Goal: Obtain resource: Download file/media

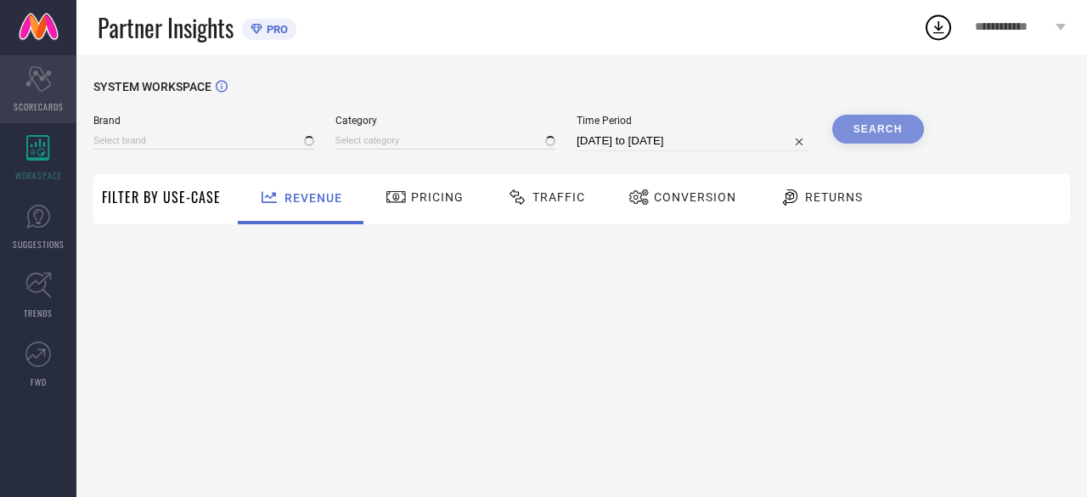
type input "ANUBHUTEE"
type input "All"
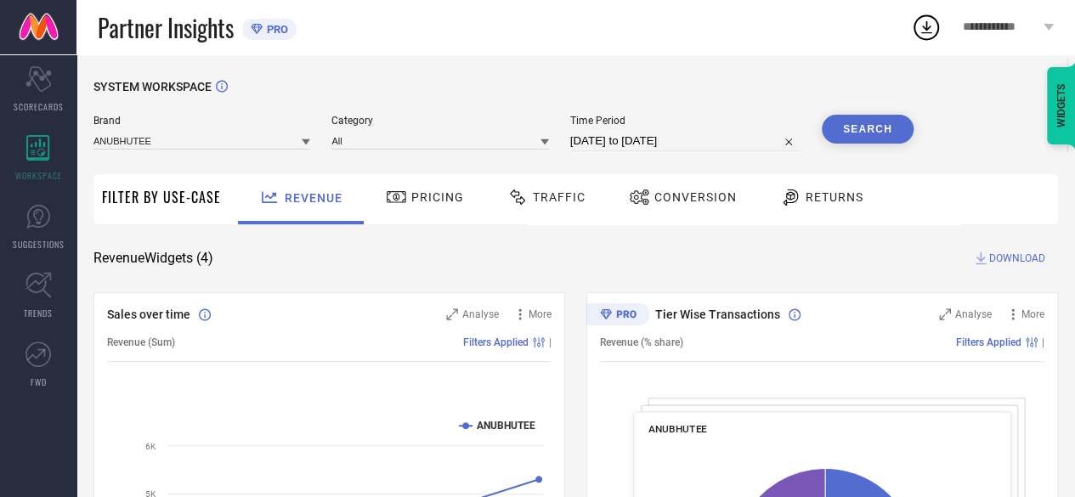
click at [678, 198] on span "Conversion" at bounding box center [695, 197] width 82 height 14
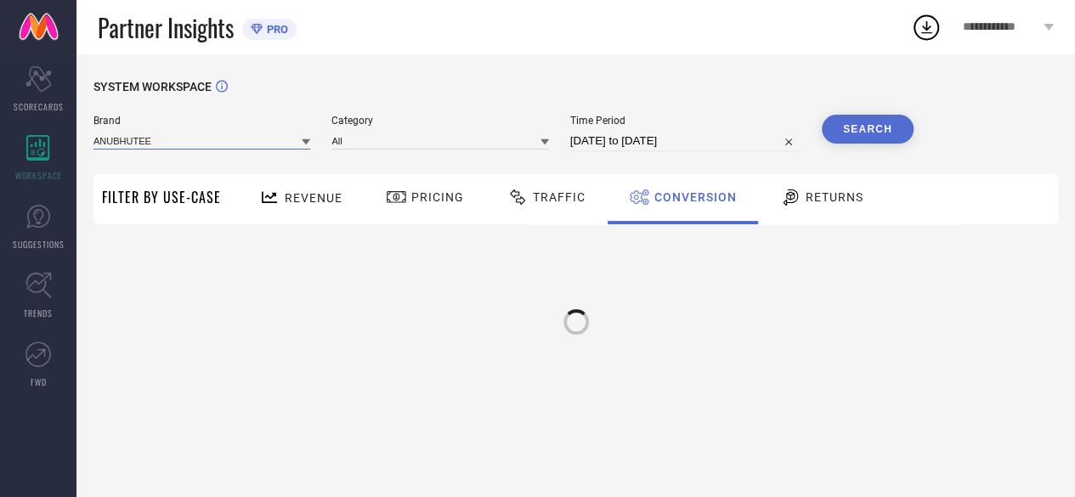
click at [253, 144] on input at bounding box center [201, 141] width 217 height 18
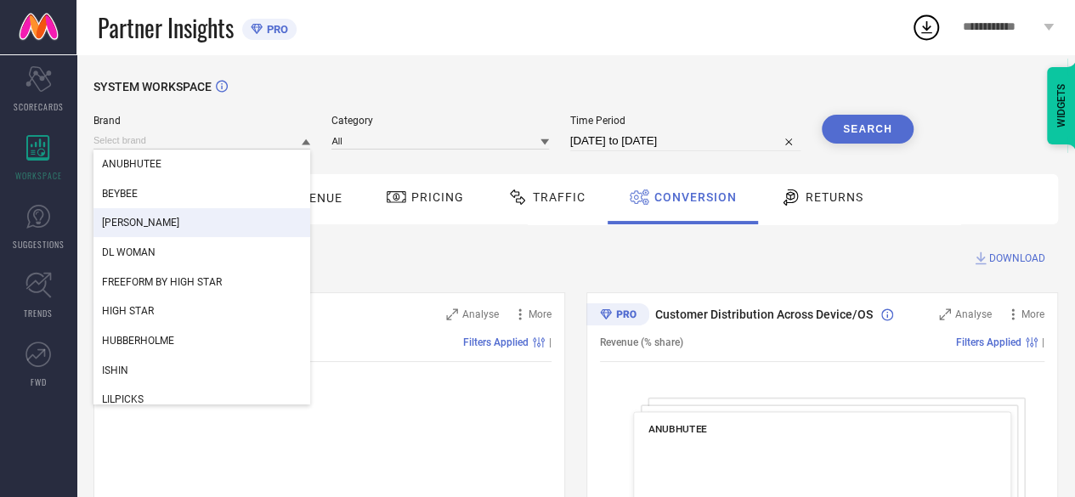
click at [153, 227] on span "[PERSON_NAME]" at bounding box center [140, 223] width 77 height 12
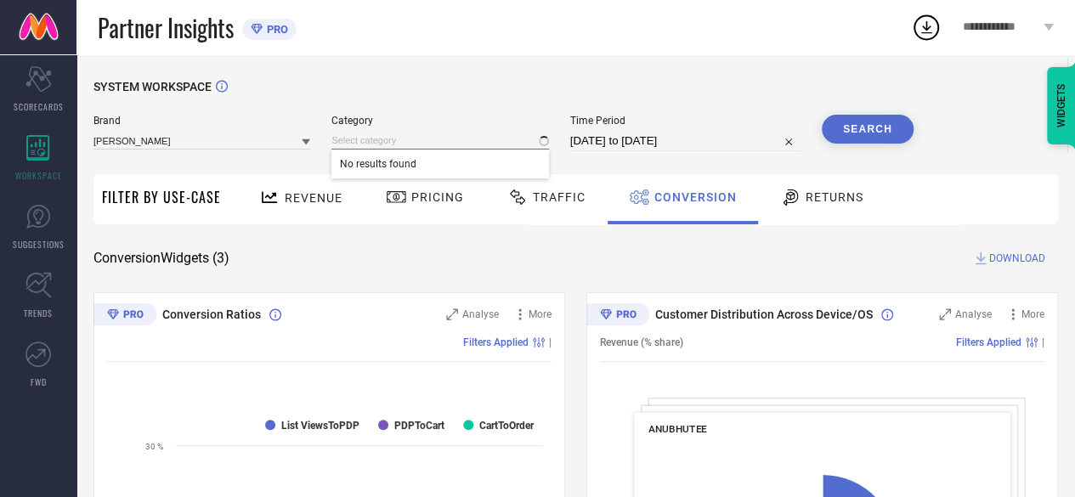
click at [443, 138] on input at bounding box center [439, 141] width 217 height 18
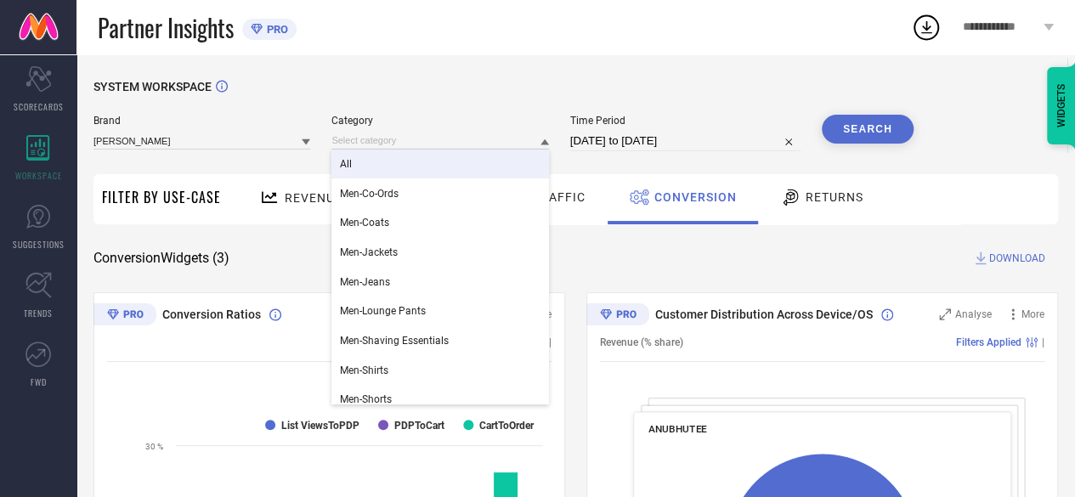
click at [439, 166] on div "All" at bounding box center [439, 164] width 217 height 29
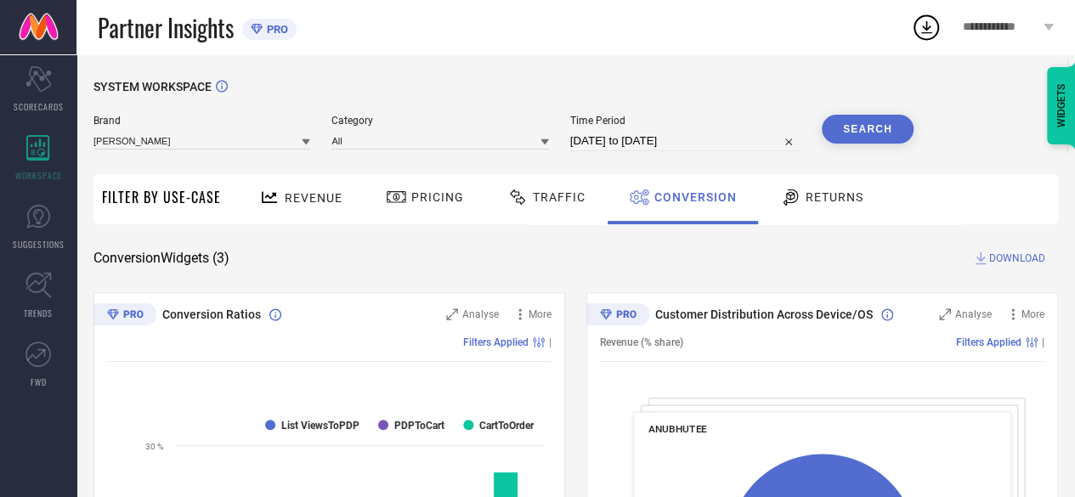
select select "6"
select select "2025"
select select "7"
select select "2025"
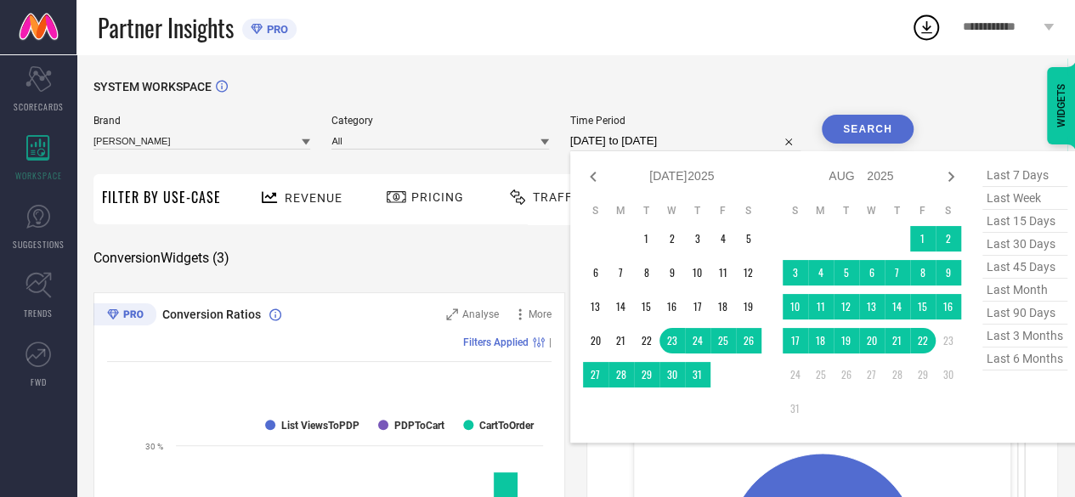
click at [601, 145] on input "[DATE] to [DATE]" at bounding box center [685, 141] width 230 height 20
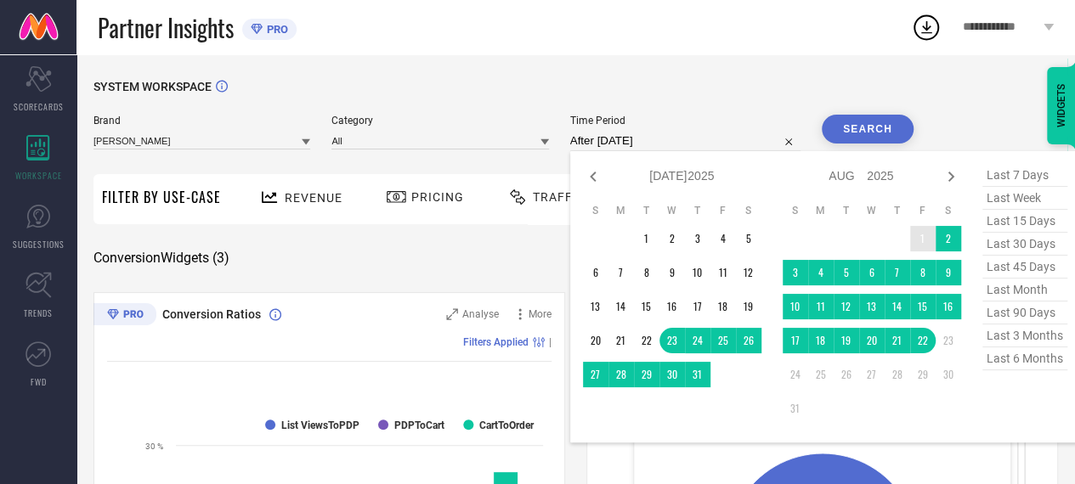
click at [918, 234] on td "1" at bounding box center [922, 238] width 25 height 25
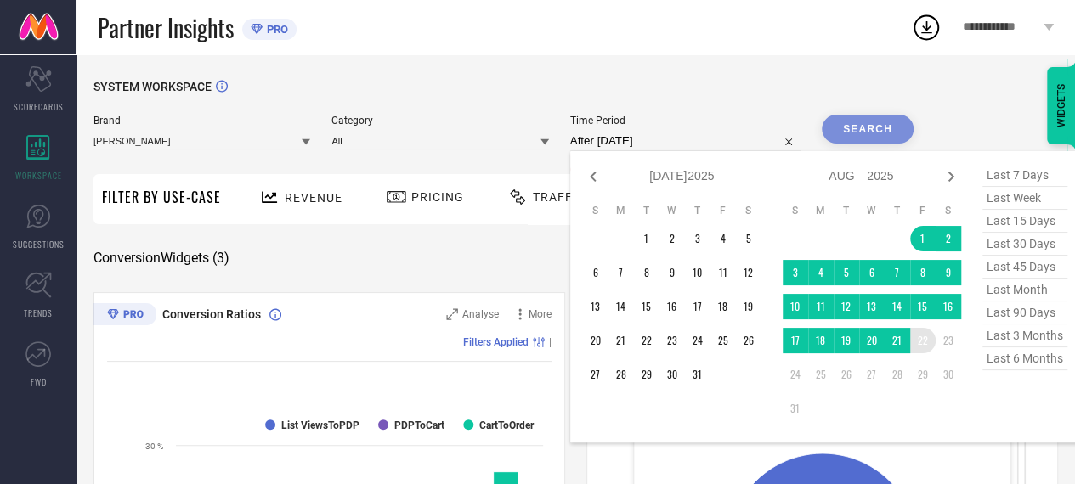
type input "[DATE] to [DATE]"
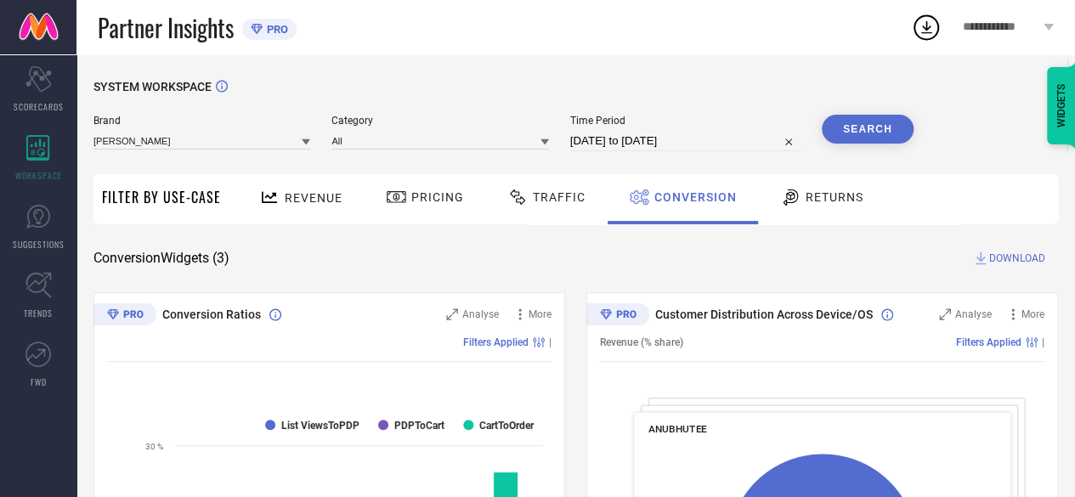
click at [860, 141] on button "Search" at bounding box center [867, 129] width 92 height 29
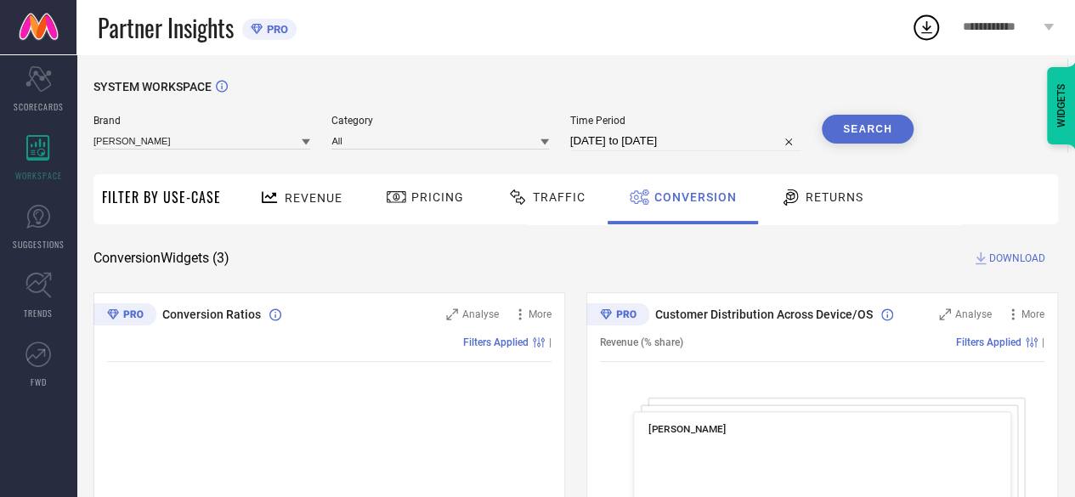
click at [1009, 250] on span "DOWNLOAD" at bounding box center [1017, 258] width 56 height 17
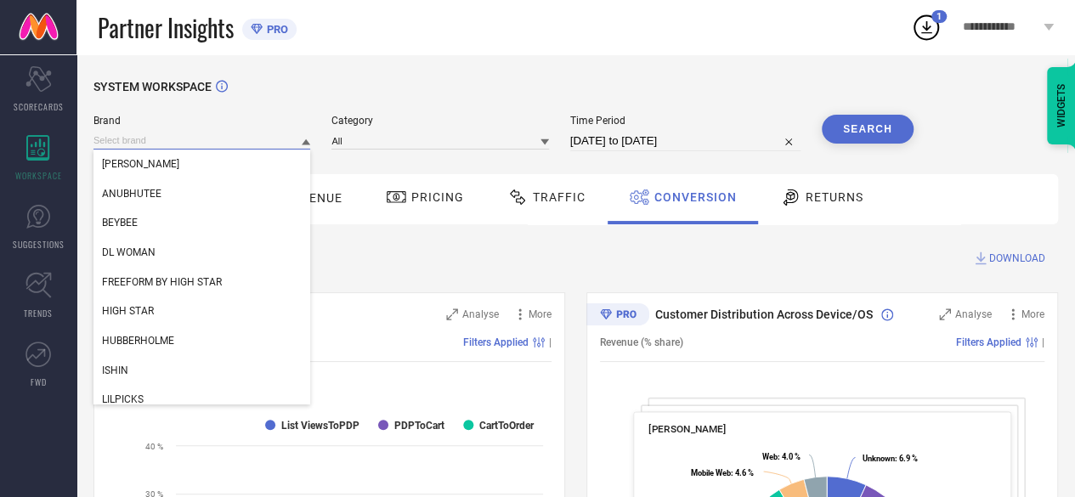
click at [219, 140] on input at bounding box center [201, 141] width 217 height 18
click at [144, 242] on div "DL WOMAN" at bounding box center [201, 252] width 217 height 29
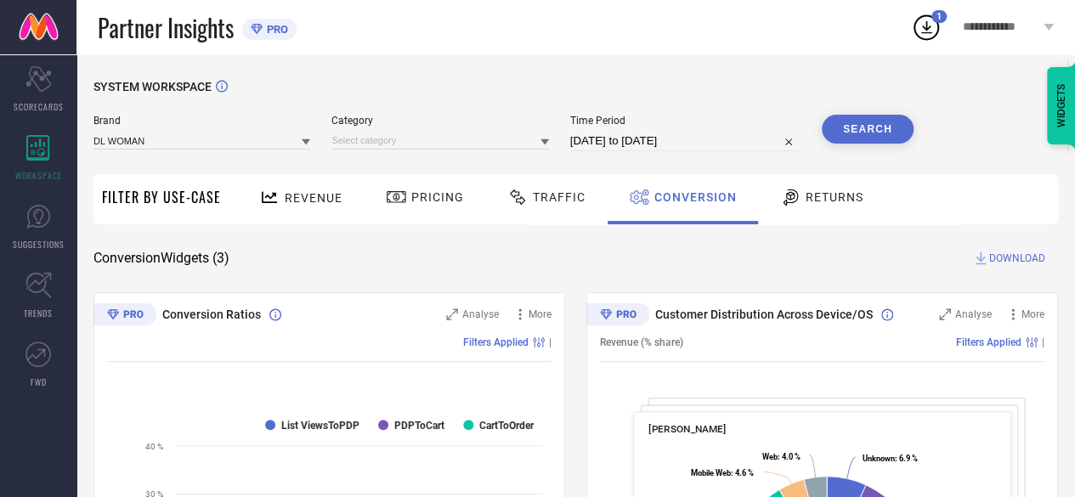
click at [443, 151] on div "Category" at bounding box center [439, 133] width 217 height 37
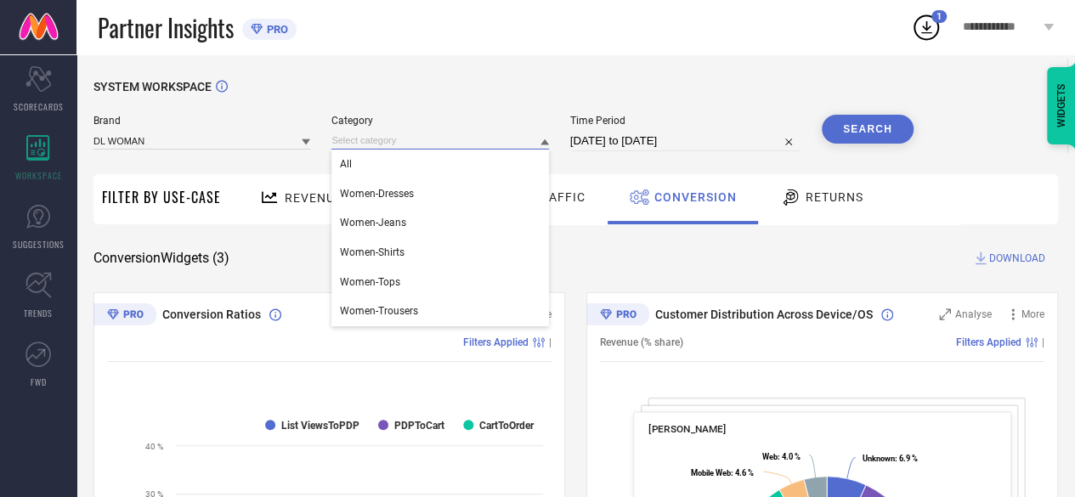
click at [440, 145] on input at bounding box center [439, 141] width 217 height 18
click at [412, 167] on div "All" at bounding box center [439, 164] width 217 height 29
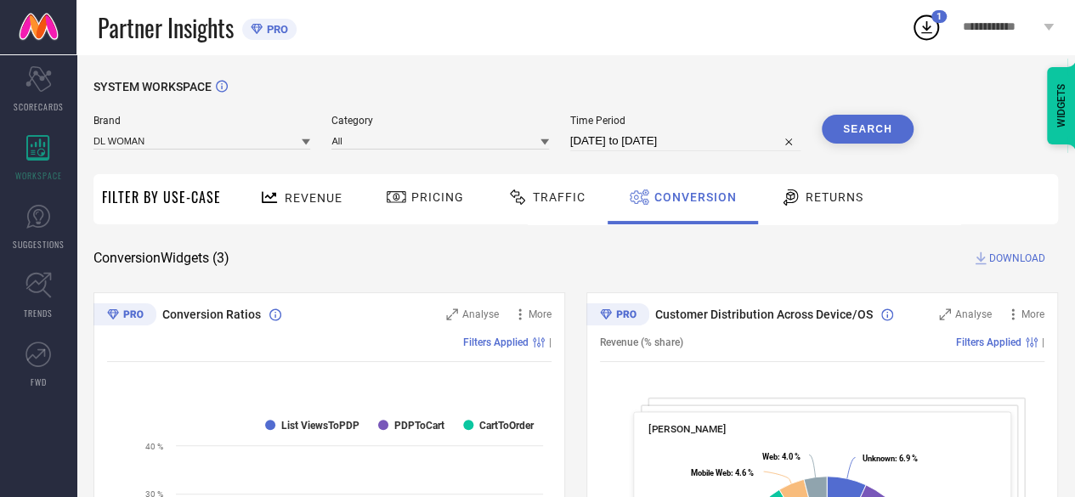
click at [870, 135] on button "Search" at bounding box center [867, 129] width 92 height 29
click at [1002, 257] on span "DOWNLOAD" at bounding box center [1017, 258] width 56 height 17
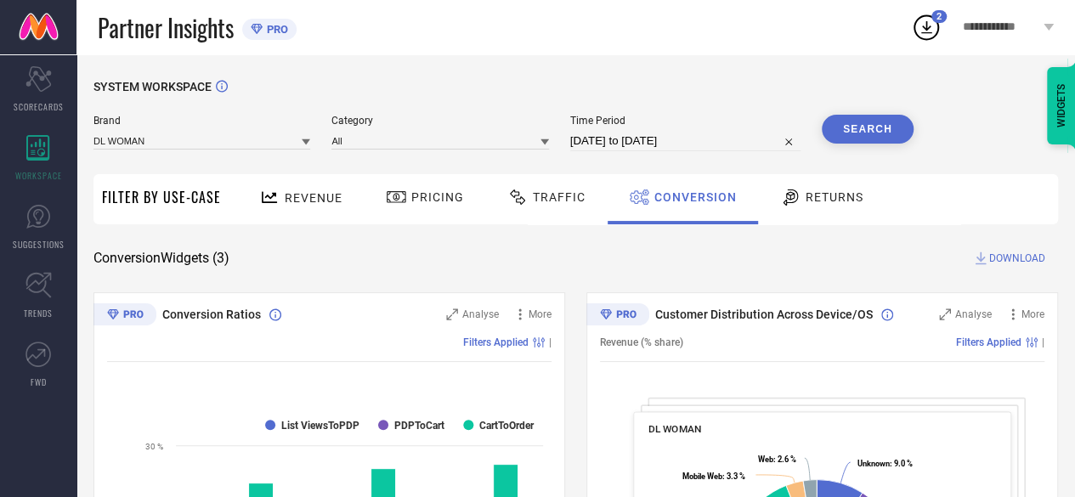
click at [596, 266] on div "Conversion Widgets ( 3 ) DOWNLOAD" at bounding box center [575, 258] width 964 height 17
